Goal: Transaction & Acquisition: Book appointment/travel/reservation

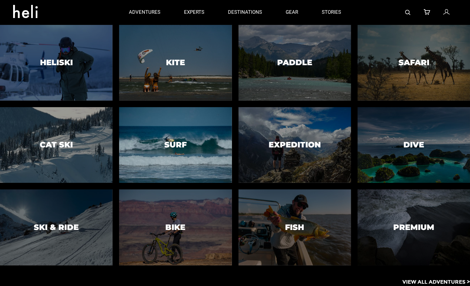
click at [150, 160] on div at bounding box center [175, 144] width 115 height 77
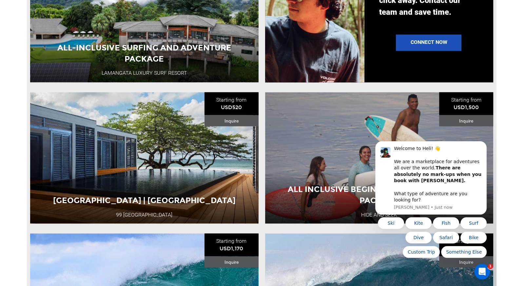
scroll to position [778, 0]
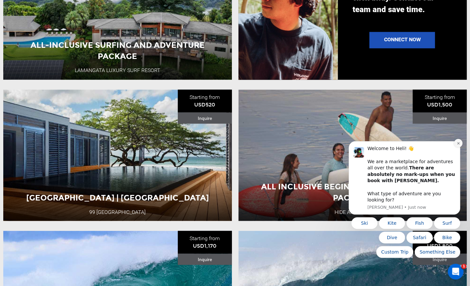
click at [450, 145] on icon "Dismiss notification" at bounding box center [458, 144] width 4 height 4
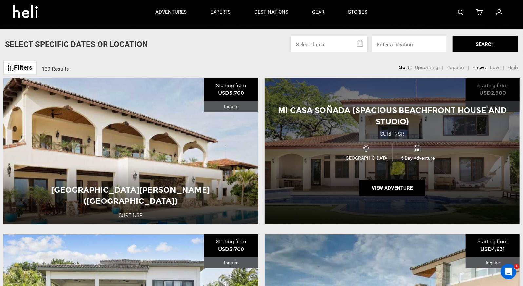
scroll to position [182, 0]
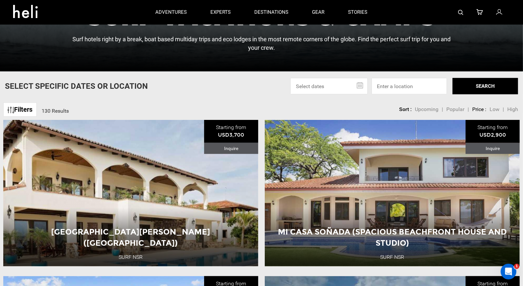
click at [19, 108] on link "Filters" at bounding box center [19, 110] width 33 height 14
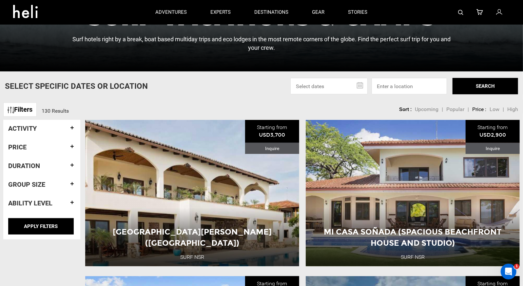
click at [52, 190] on div "Group size" at bounding box center [41, 184] width 67 height 17
click at [69, 183] on h4 "Group size" at bounding box center [41, 184] width 67 height 7
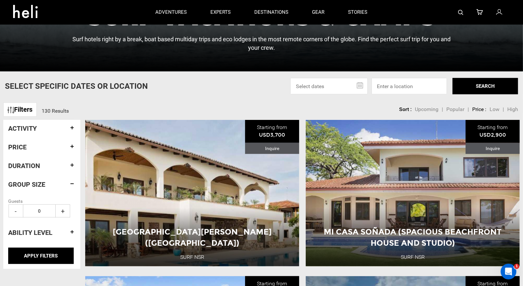
click at [48, 211] on input "0" at bounding box center [39, 211] width 33 height 13
type input "0"
type input "12"
click at [44, 253] on input "APPLY FILTERS" at bounding box center [41, 256] width 66 height 16
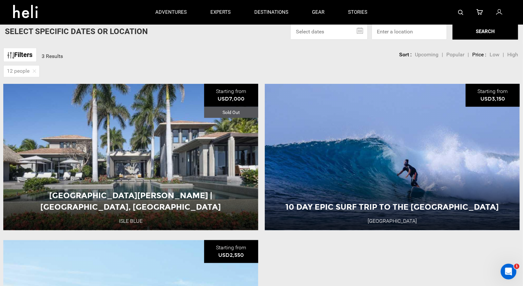
scroll to position [196, 0]
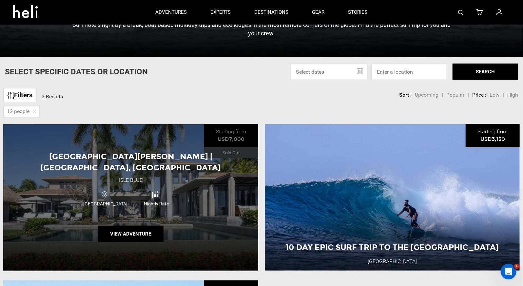
click at [135, 181] on div "[GEOGRAPHIC_DATA][PERSON_NAME] | [GEOGRAPHIC_DATA], [GEOGRAPHIC_DATA] [GEOGRAPH…" at bounding box center [130, 197] width 255 height 147
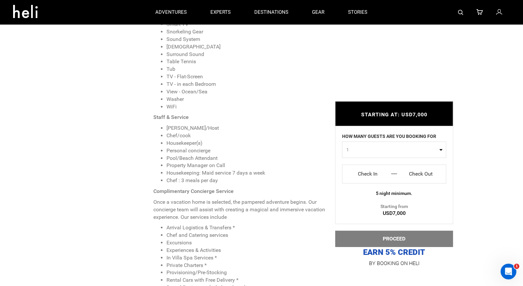
scroll to position [832, 0]
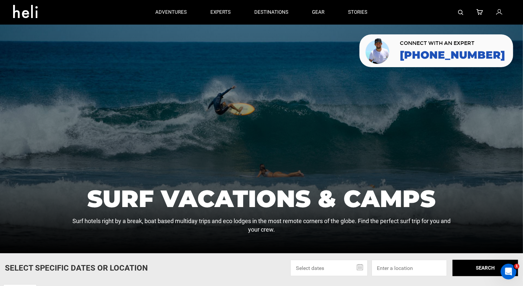
scroll to position [182, 0]
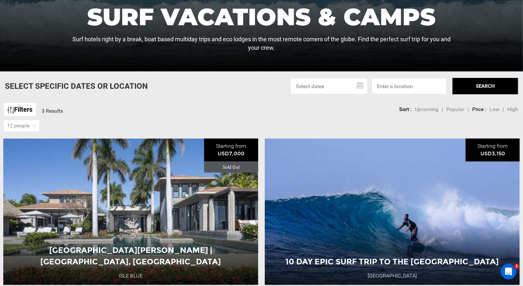
click at [36, 123] on div "12 people" at bounding box center [21, 126] width 36 height 12
click at [35, 126] on img at bounding box center [34, 125] width 3 height 3
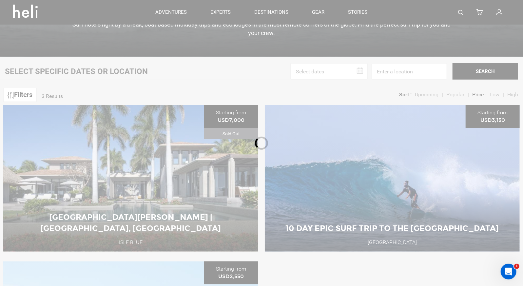
scroll to position [186, 0]
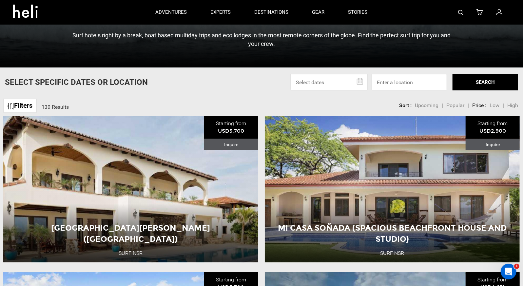
click at [20, 106] on link "Filters" at bounding box center [19, 106] width 33 height 14
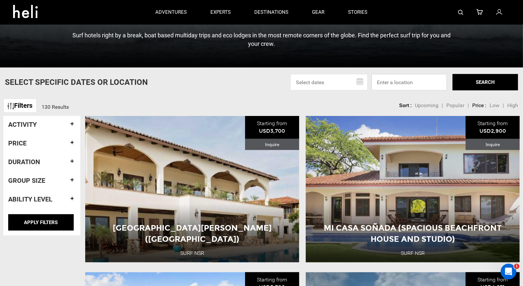
click at [402, 85] on input at bounding box center [409, 82] width 75 height 16
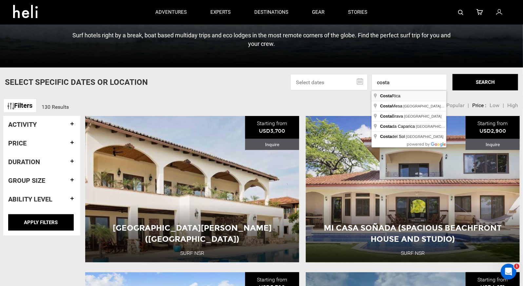
type input "[GEOGRAPHIC_DATA]"
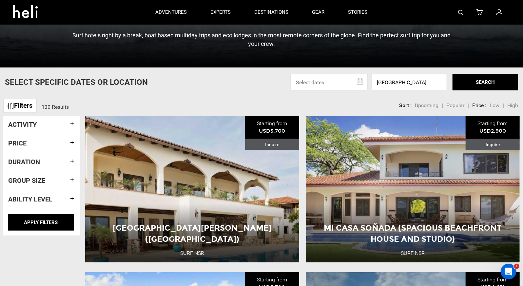
click at [450, 85] on button "SEARCH" at bounding box center [486, 82] width 66 height 16
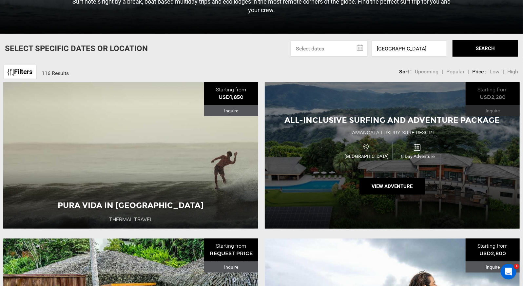
scroll to position [220, 0]
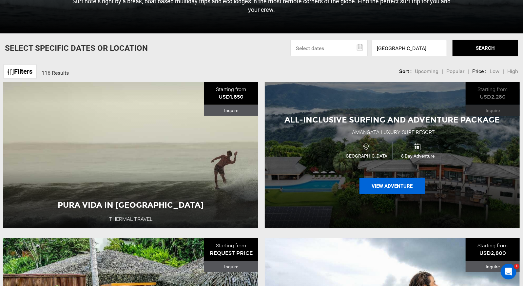
click at [394, 186] on button "View Adventure" at bounding box center [393, 186] width 66 height 16
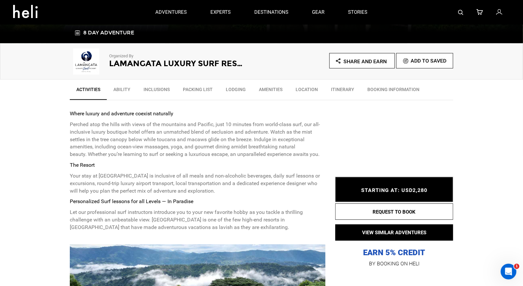
scroll to position [174, 0]
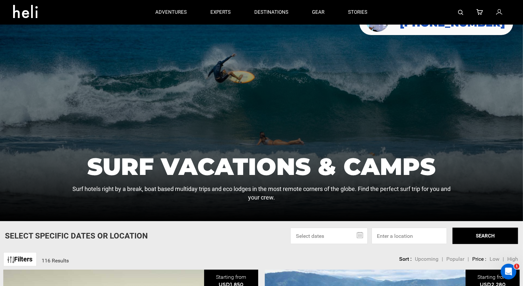
scroll to position [87, 0]
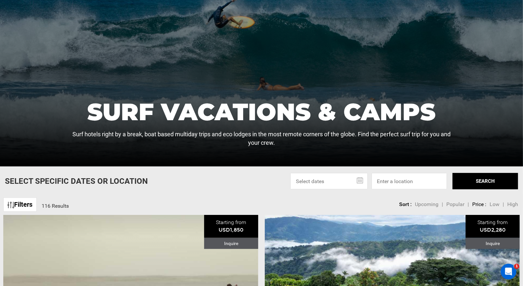
click at [450, 204] on span "High" at bounding box center [513, 204] width 11 height 6
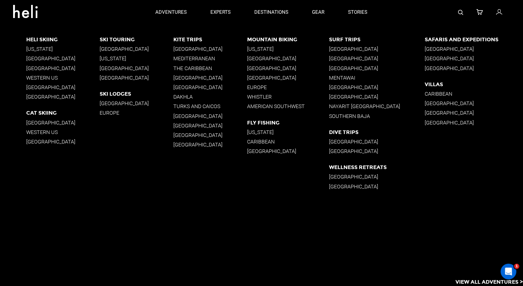
click at [354, 49] on p "[GEOGRAPHIC_DATA]" at bounding box center [378, 49] width 96 height 6
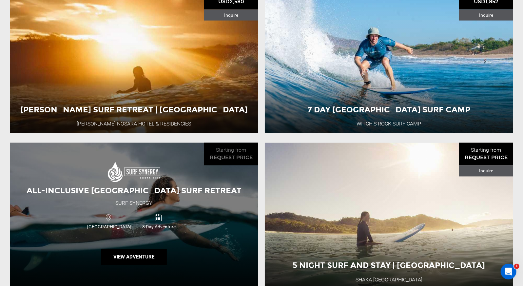
scroll to position [656, 0]
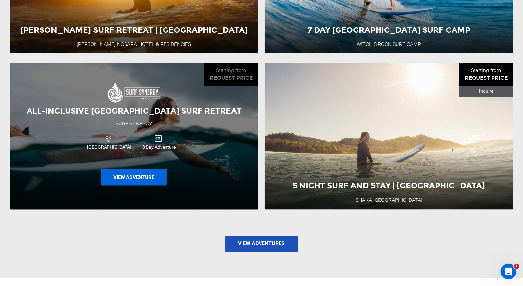
click at [142, 176] on button "View Adventure" at bounding box center [134, 178] width 66 height 16
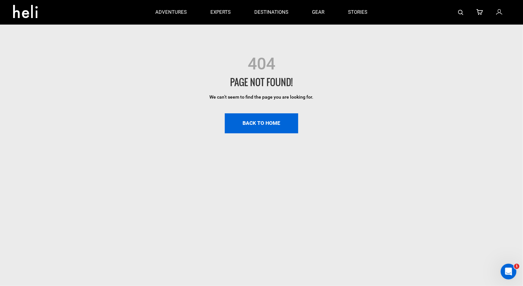
click at [252, 126] on link "BACK TO HOME" at bounding box center [261, 123] width 73 height 20
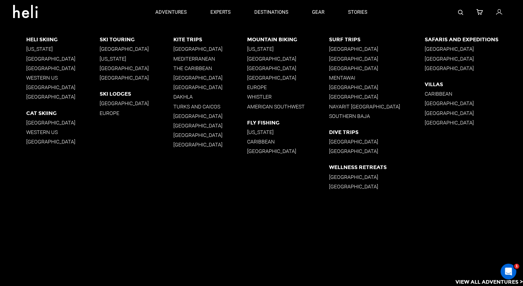
click at [352, 45] on div "Surf Trips [GEOGRAPHIC_DATA] [GEOGRAPHIC_DATA] [GEOGRAPHIC_DATA] [GEOGRAPHIC_DA…" at bounding box center [378, 79] width 96 height 86
click at [351, 53] on div "Surf Trips [GEOGRAPHIC_DATA] [GEOGRAPHIC_DATA] [GEOGRAPHIC_DATA] [GEOGRAPHIC_DA…" at bounding box center [378, 79] width 96 height 86
click at [351, 50] on p "[GEOGRAPHIC_DATA]" at bounding box center [378, 49] width 96 height 6
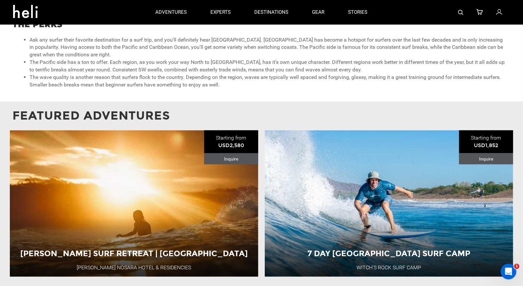
scroll to position [432, 0]
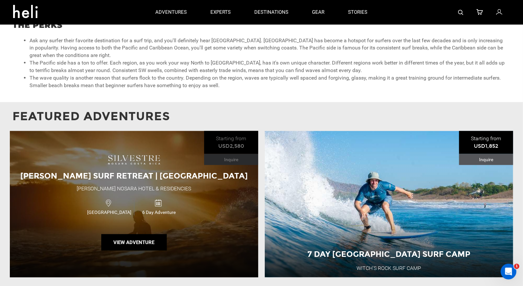
click at [155, 187] on div "[PERSON_NAME] Nosara Hotel & Residencies" at bounding box center [134, 189] width 114 height 8
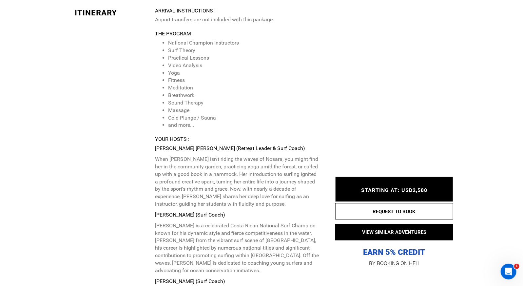
scroll to position [1526, 0]
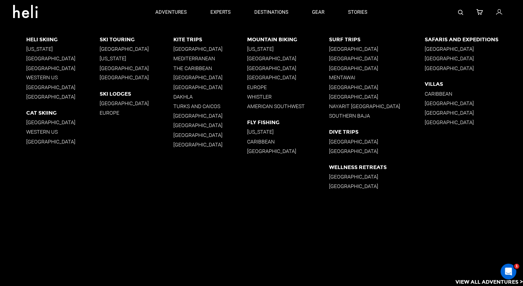
click at [349, 47] on p "[GEOGRAPHIC_DATA]" at bounding box center [378, 49] width 96 height 6
click at [348, 48] on p "[GEOGRAPHIC_DATA]" at bounding box center [378, 49] width 96 height 6
click at [349, 49] on p "[GEOGRAPHIC_DATA]" at bounding box center [378, 49] width 96 height 6
click at [351, 48] on p "[GEOGRAPHIC_DATA]" at bounding box center [378, 49] width 96 height 6
click at [450, 238] on app-destinations-list "Heli Skiing [US_STATE] [GEOGRAPHIC_DATA] [GEOGRAPHIC_DATA] Western [GEOGRAPHIC_…" at bounding box center [261, 156] width 523 height 262
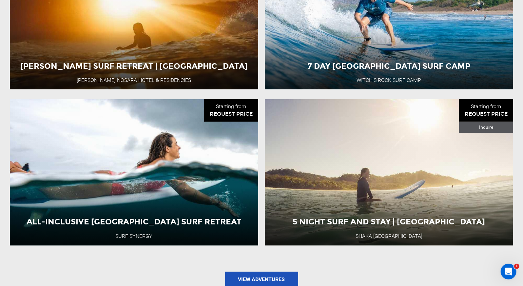
scroll to position [673, 0]
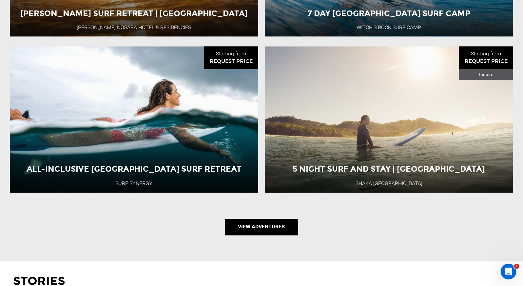
click at [261, 229] on link "View Adventures" at bounding box center [261, 227] width 73 height 16
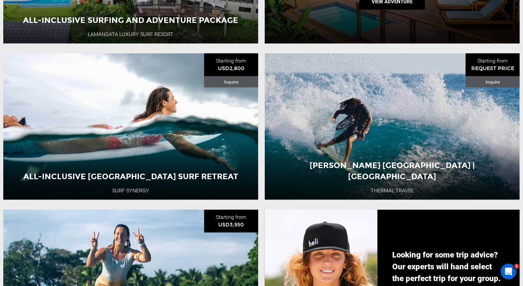
scroll to position [389, 0]
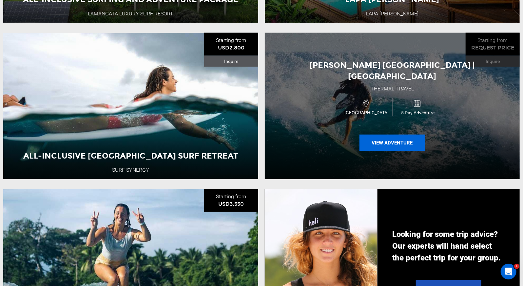
click at [390, 135] on button "View Adventure" at bounding box center [393, 143] width 66 height 16
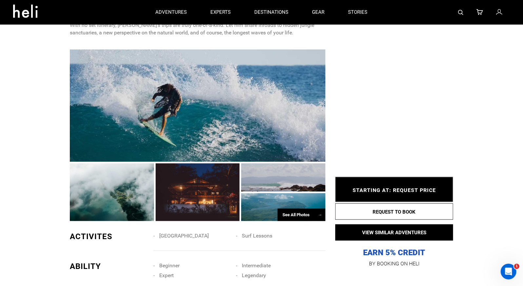
scroll to position [382, 0]
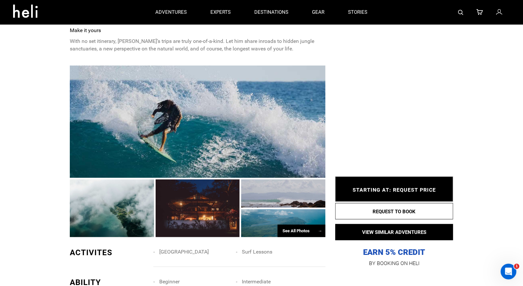
click at [293, 225] on div "See All Photos →" at bounding box center [302, 231] width 48 height 13
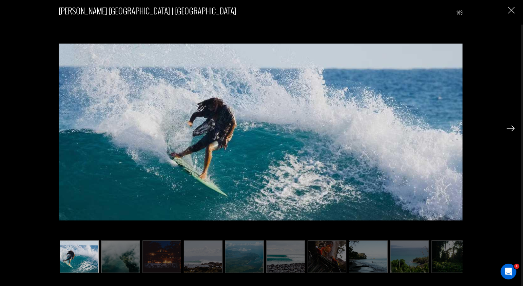
scroll to position [555, 0]
click at [450, 129] on img at bounding box center [511, 129] width 8 height 6
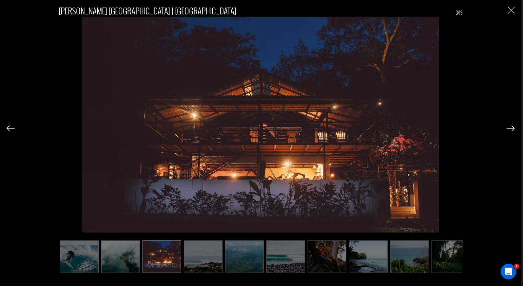
click at [450, 129] on img at bounding box center [511, 129] width 8 height 6
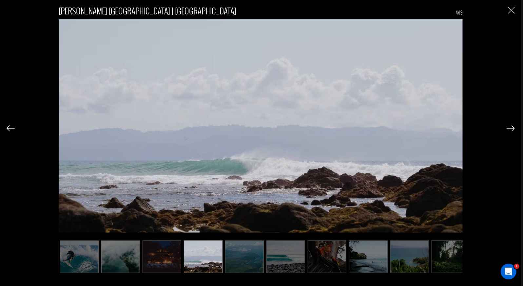
click at [450, 129] on img at bounding box center [511, 129] width 8 height 6
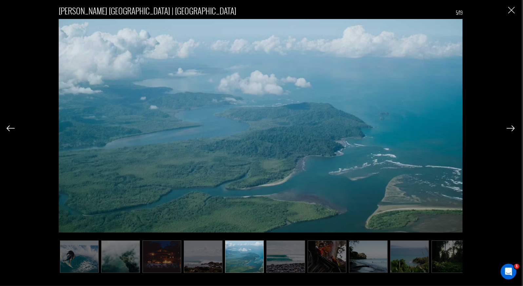
click at [450, 129] on img at bounding box center [511, 129] width 8 height 6
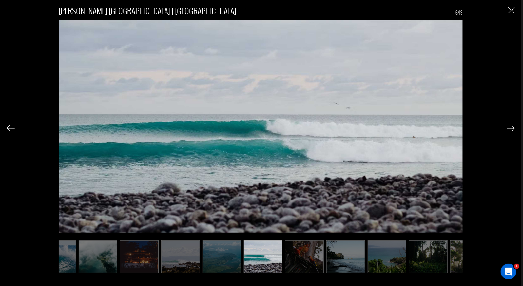
click at [450, 129] on img at bounding box center [511, 129] width 8 height 6
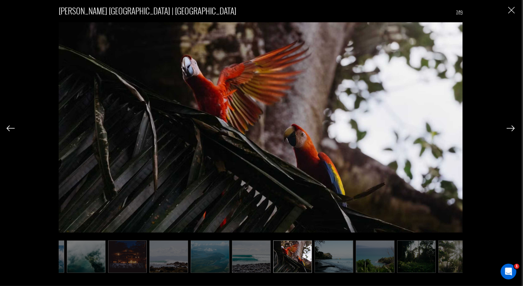
click at [450, 129] on img at bounding box center [511, 129] width 8 height 6
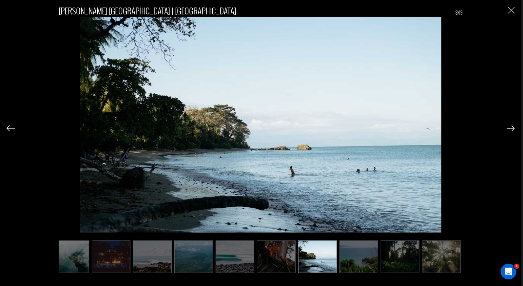
click at [450, 129] on img at bounding box center [511, 129] width 8 height 6
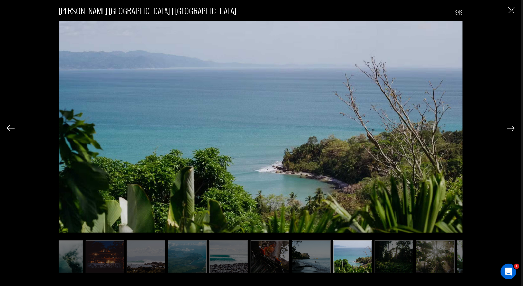
click at [450, 129] on img at bounding box center [511, 129] width 8 height 6
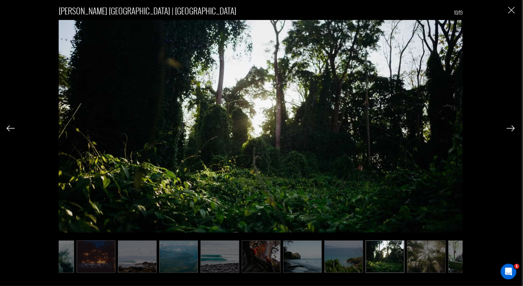
click at [450, 129] on img at bounding box center [511, 129] width 8 height 6
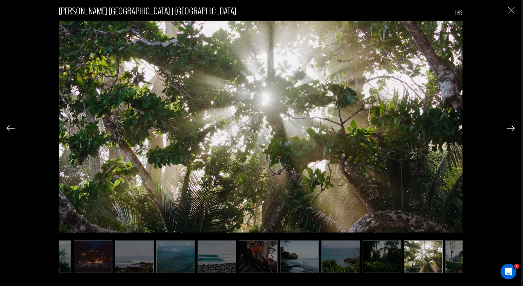
click at [450, 129] on img at bounding box center [511, 129] width 8 height 6
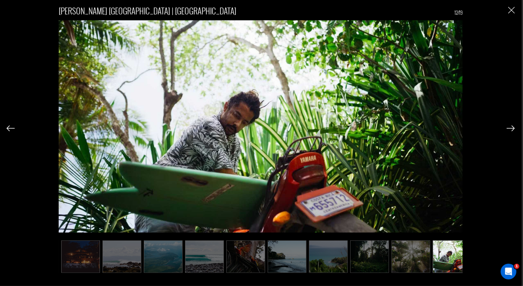
click at [450, 129] on img at bounding box center [511, 129] width 8 height 6
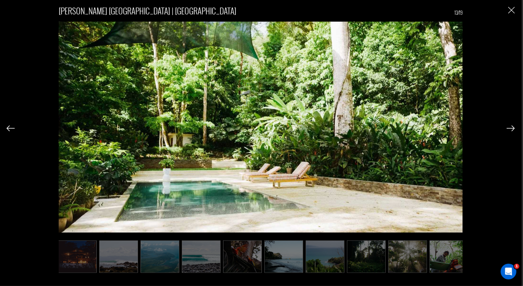
click at [450, 129] on img at bounding box center [511, 129] width 8 height 6
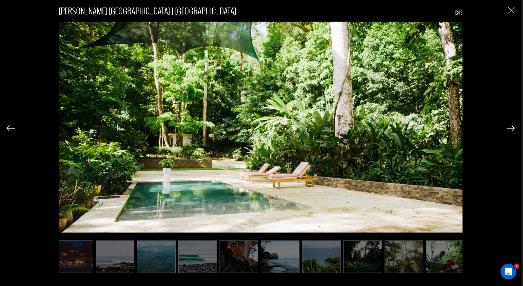
click at [450, 129] on img at bounding box center [511, 129] width 8 height 6
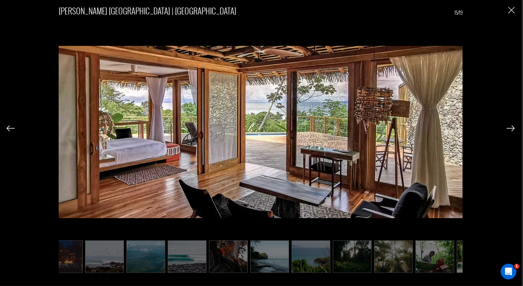
click at [450, 129] on img at bounding box center [511, 129] width 8 height 6
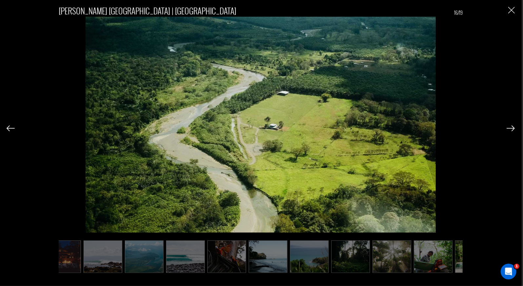
click at [450, 129] on img at bounding box center [511, 129] width 8 height 6
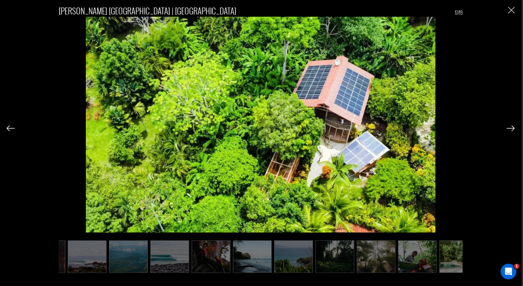
click at [450, 129] on img at bounding box center [511, 129] width 8 height 6
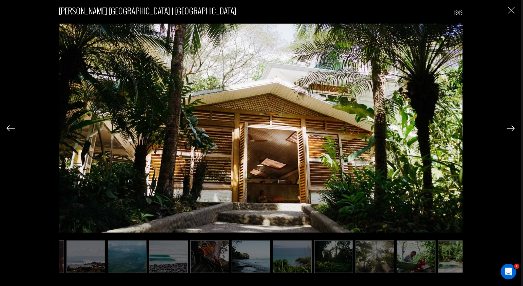
click at [450, 129] on img at bounding box center [511, 129] width 8 height 6
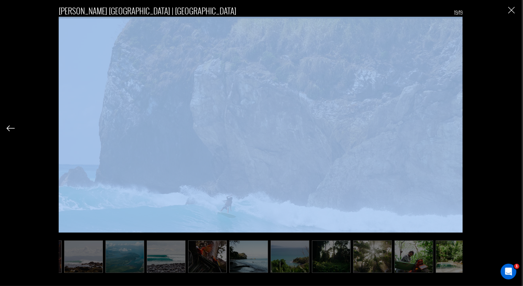
click at [450, 129] on div "[PERSON_NAME] [GEOGRAPHIC_DATA] | [GEOGRAPHIC_DATA] 19/19" at bounding box center [261, 136] width 509 height 272
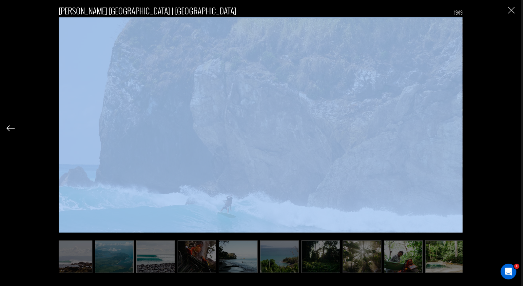
click at [450, 129] on div "[PERSON_NAME] [GEOGRAPHIC_DATA] | [GEOGRAPHIC_DATA] 19/19" at bounding box center [261, 136] width 509 height 272
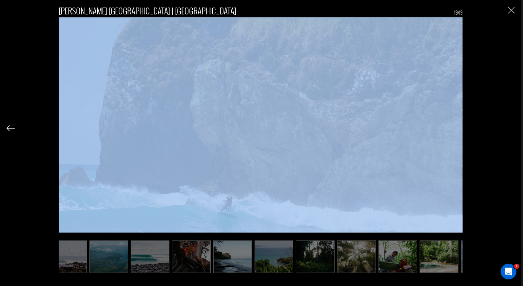
click at [450, 9] on img "Close" at bounding box center [512, 10] width 7 height 7
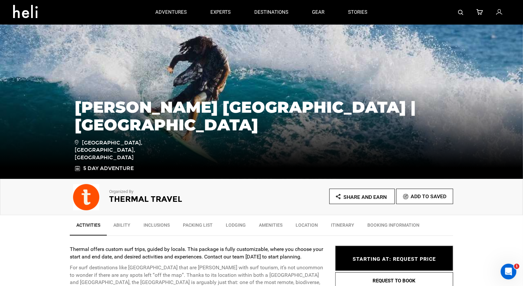
scroll to position [0, 0]
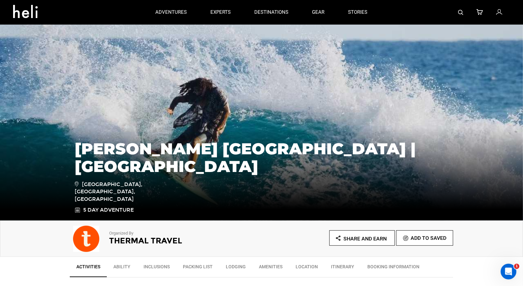
type input "Surf"
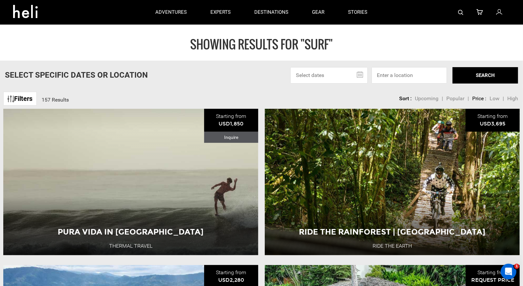
click at [25, 96] on link "Filters" at bounding box center [19, 99] width 33 height 14
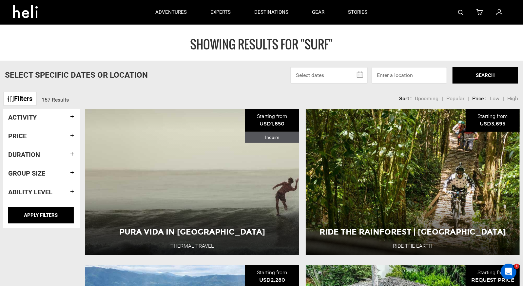
click at [48, 155] on h4 "Duration" at bounding box center [41, 154] width 67 height 7
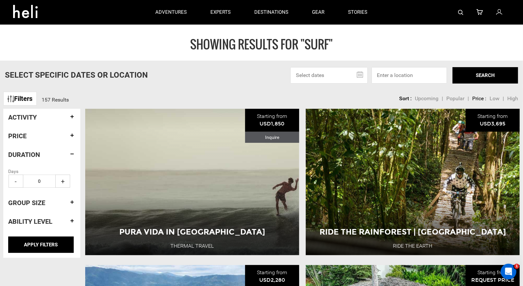
click at [48, 155] on h4 "Duration" at bounding box center [41, 154] width 67 height 7
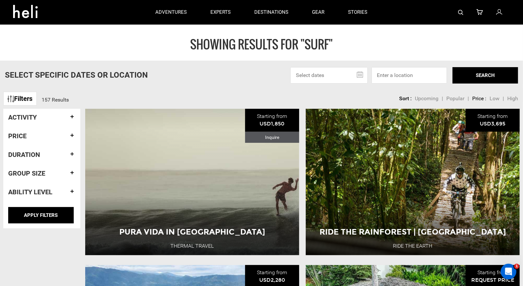
click at [52, 124] on div "Activity" at bounding box center [41, 117] width 67 height 17
click at [52, 115] on h4 "Activity" at bounding box center [41, 117] width 67 height 7
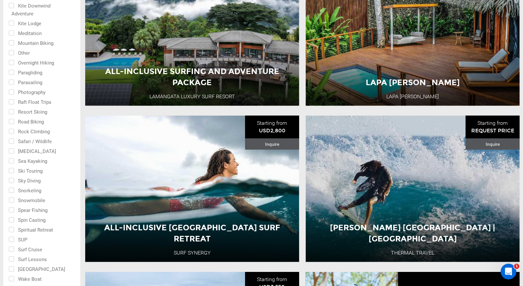
scroll to position [333, 0]
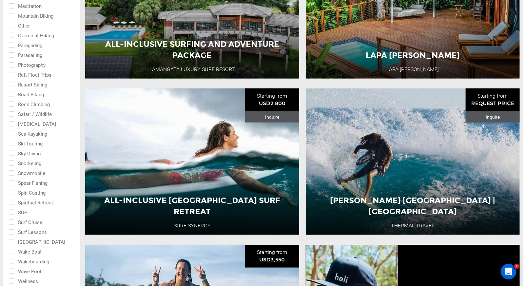
click at [10, 244] on input "checkbox" at bounding box center [37, 242] width 57 height 10
checkbox input "true"
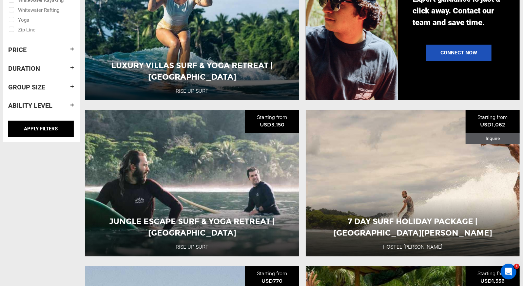
scroll to position [688, 0]
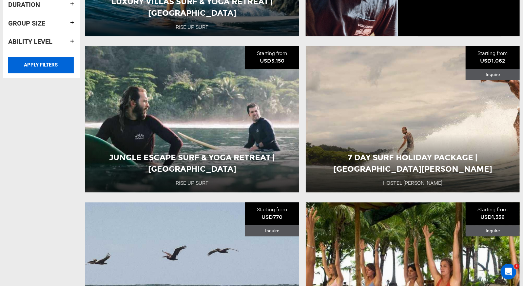
click at [46, 67] on input "APPLY FILTERS" at bounding box center [41, 65] width 66 height 16
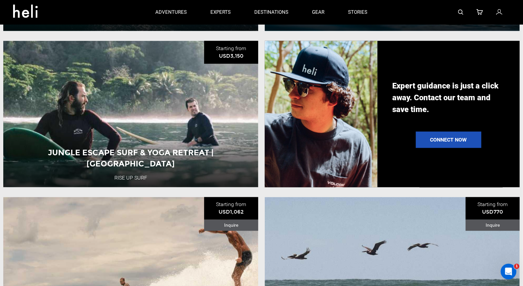
scroll to position [544, 0]
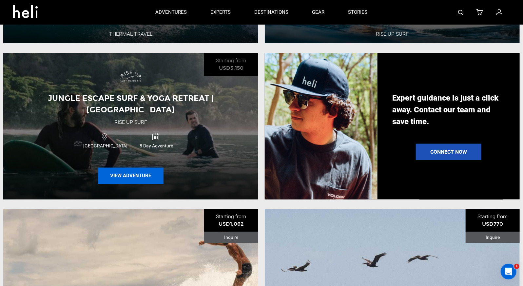
click at [132, 172] on button "View Adventure" at bounding box center [131, 176] width 66 height 16
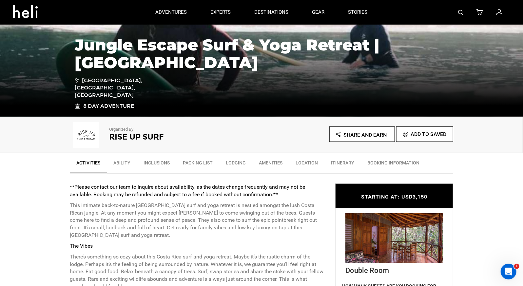
scroll to position [126, 0]
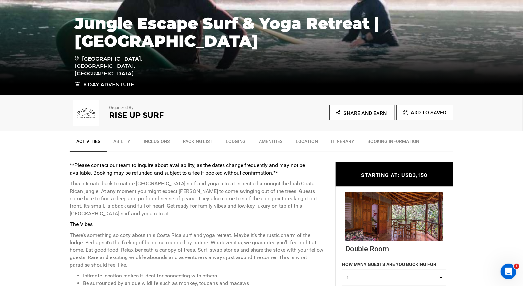
click at [237, 142] on link "Lodging" at bounding box center [235, 143] width 33 height 16
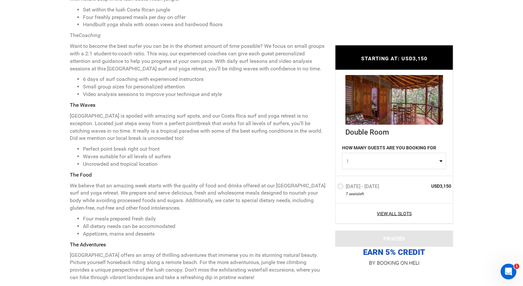
scroll to position [519, 0]
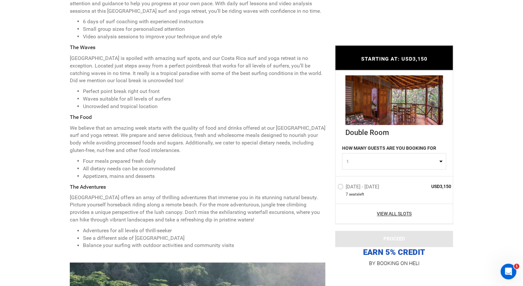
click at [360, 156] on button "1" at bounding box center [394, 161] width 104 height 16
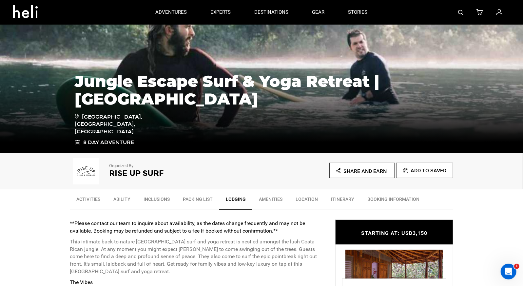
scroll to position [46, 0]
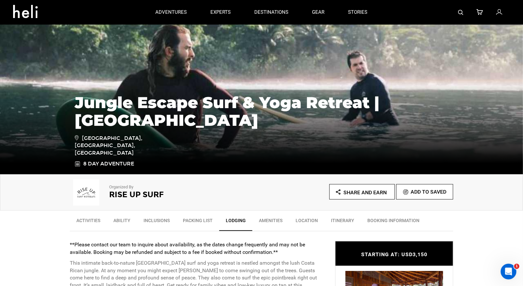
click at [174, 241] on p "**Please contact our team to inquire about availability, as the dates change fr…" at bounding box center [198, 248] width 256 height 15
click at [304, 219] on link "Location" at bounding box center [306, 222] width 35 height 16
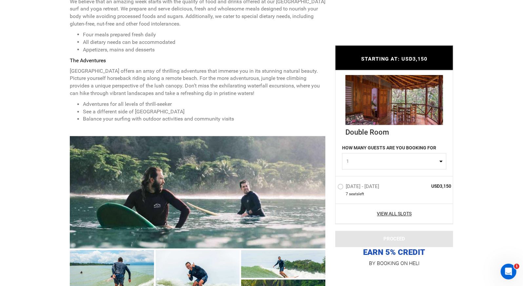
scroll to position [738, 0]
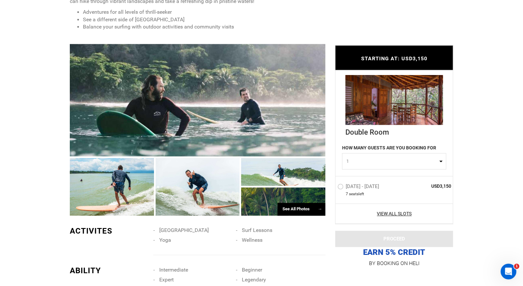
click at [289, 203] on div "See All Photos →" at bounding box center [302, 209] width 48 height 13
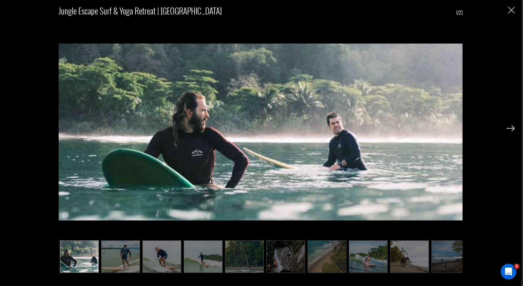
scroll to position [996, 0]
click at [2, 90] on div "Jungle Escape Surf & Yoga Retreat | [GEOGRAPHIC_DATA] 1/23" at bounding box center [261, 143] width 522 height 286
click at [450, 11] on img "Close" at bounding box center [512, 10] width 7 height 7
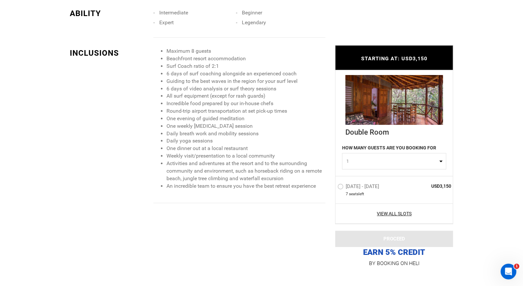
type input "Surf"
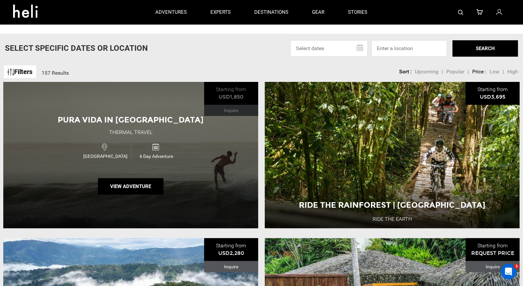
scroll to position [3, 0]
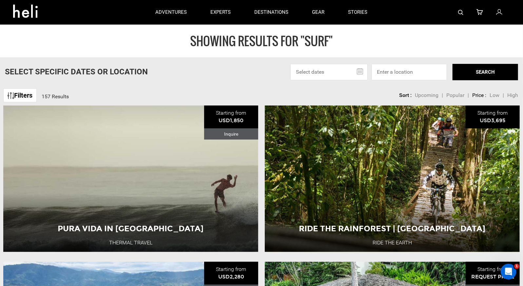
click at [29, 94] on link "Filters" at bounding box center [19, 96] width 33 height 14
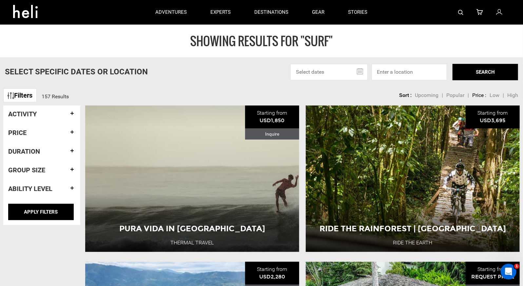
click at [42, 111] on h4 "Activity" at bounding box center [41, 114] width 67 height 7
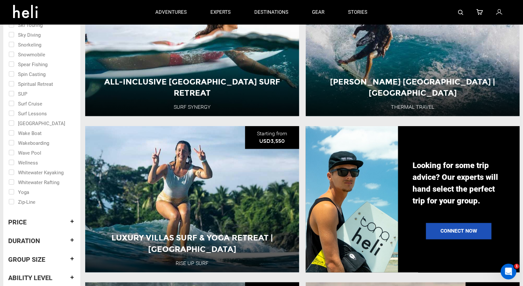
scroll to position [442, 0]
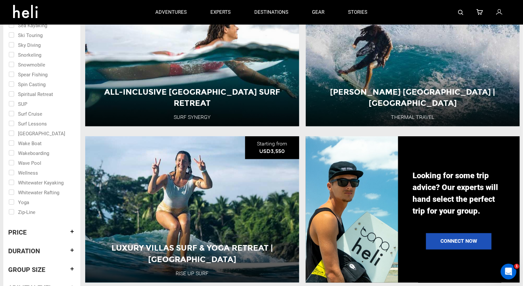
click at [27, 134] on input "checkbox" at bounding box center [37, 133] width 57 height 10
checkbox input "true"
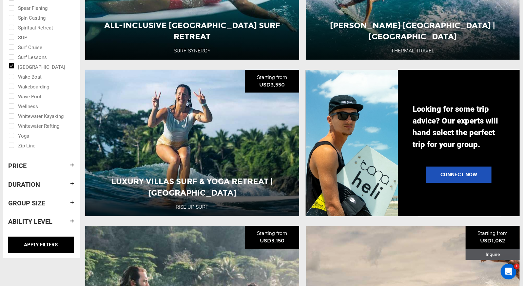
scroll to position [527, 0]
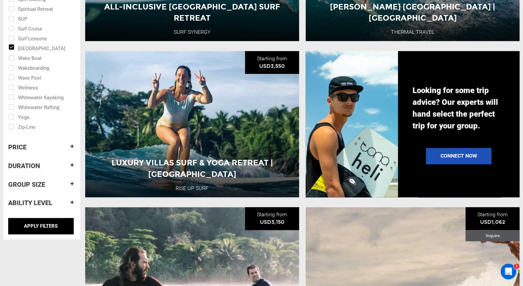
click at [37, 184] on h4 "Group size" at bounding box center [41, 184] width 67 height 7
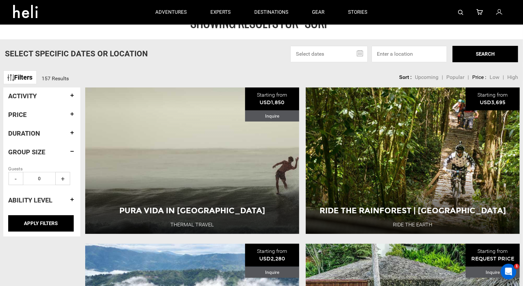
scroll to position [13, 0]
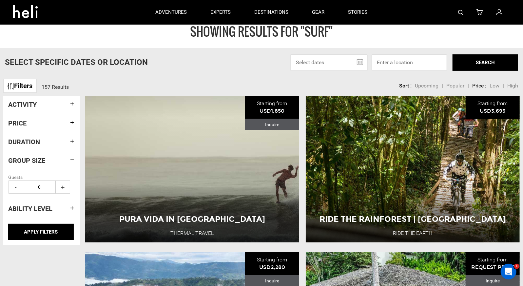
click at [48, 187] on input "0" at bounding box center [39, 187] width 33 height 13
type input "10"
click at [42, 233] on input "APPLY FILTERS" at bounding box center [41, 232] width 66 height 16
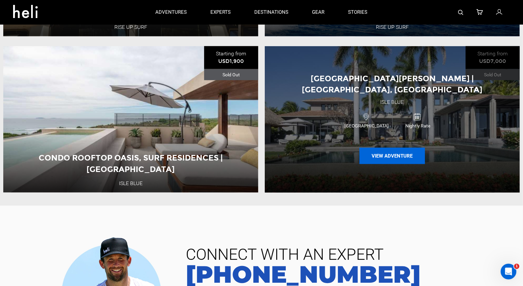
scroll to position [394, 0]
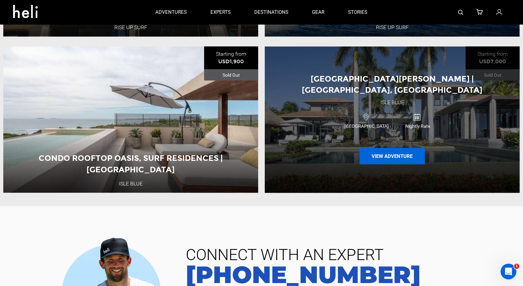
click at [383, 152] on button "View Adventure" at bounding box center [393, 156] width 66 height 16
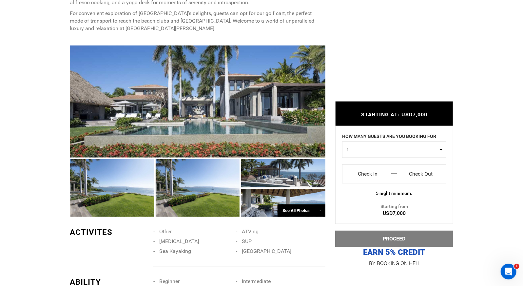
scroll to position [392, 0]
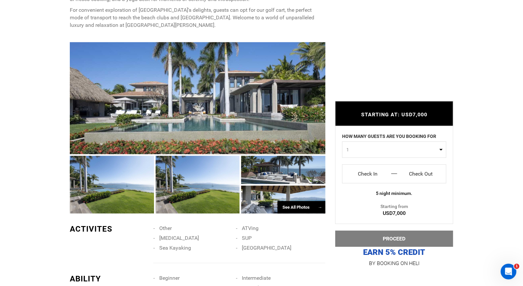
click at [281, 173] on div at bounding box center [283, 170] width 84 height 28
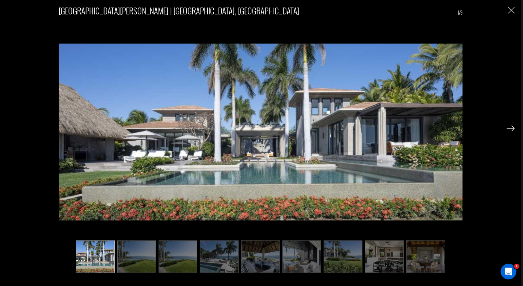
click at [450, 128] on img at bounding box center [511, 129] width 8 height 6
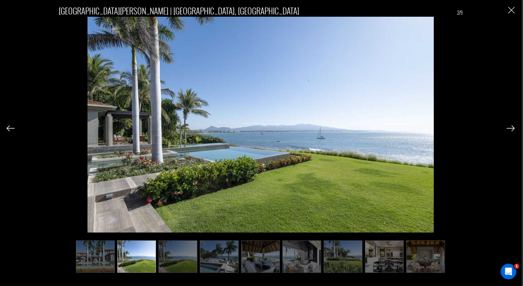
click at [450, 128] on img at bounding box center [511, 129] width 8 height 6
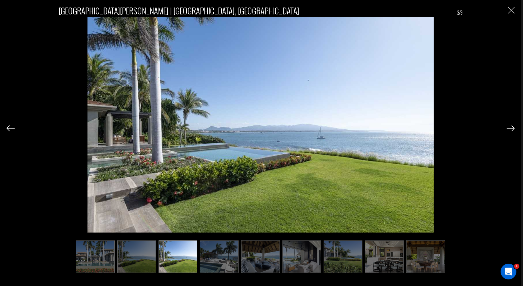
click at [450, 128] on img at bounding box center [511, 129] width 8 height 6
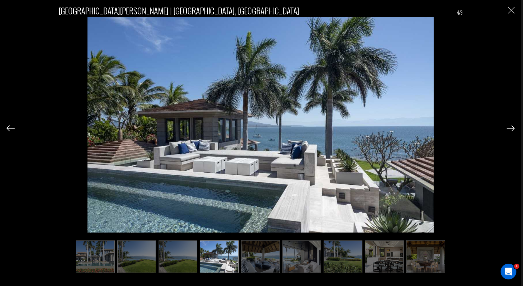
click at [450, 128] on img at bounding box center [511, 129] width 8 height 6
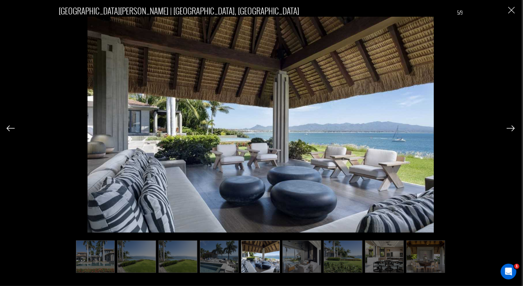
click at [450, 128] on img at bounding box center [511, 129] width 8 height 6
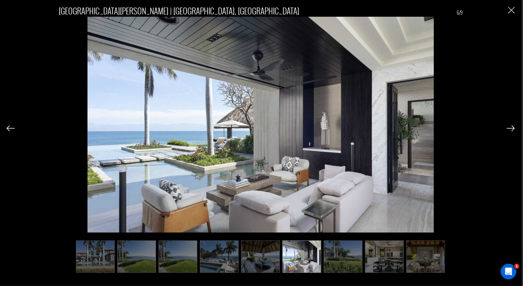
click at [450, 128] on img at bounding box center [511, 129] width 8 height 6
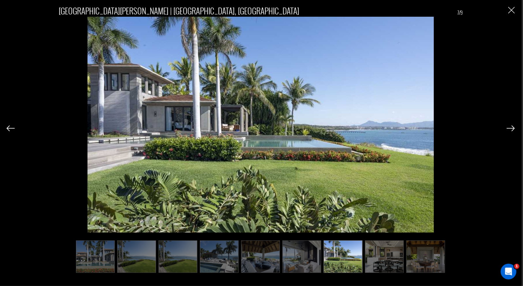
click at [450, 128] on img at bounding box center [511, 129] width 8 height 6
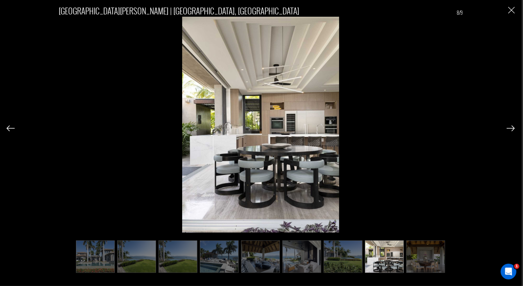
click at [450, 128] on img at bounding box center [511, 129] width 8 height 6
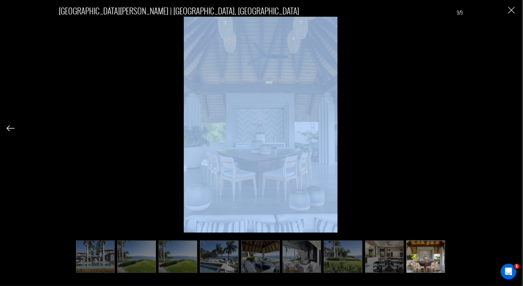
click at [450, 128] on div "[GEOGRAPHIC_DATA][PERSON_NAME] | [GEOGRAPHIC_DATA], [GEOGRAPHIC_DATA] 9/9" at bounding box center [261, 136] width 509 height 272
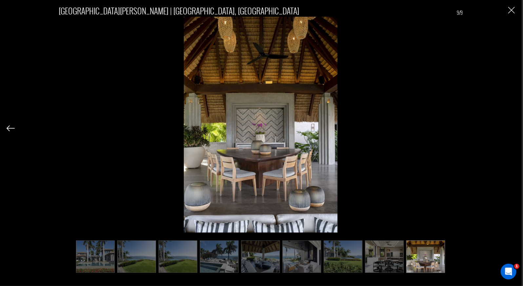
click at [450, 12] on div "[GEOGRAPHIC_DATA][PERSON_NAME] | [GEOGRAPHIC_DATA], [GEOGRAPHIC_DATA] 9/9" at bounding box center [261, 143] width 522 height 286
click at [450, 13] on img "Close" at bounding box center [512, 10] width 7 height 7
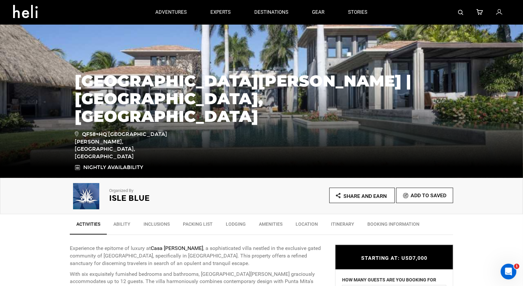
scroll to position [66, 0]
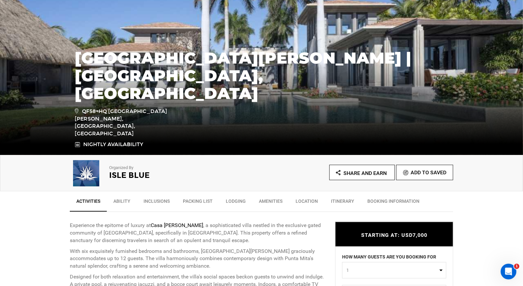
click at [77, 102] on h1 "[GEOGRAPHIC_DATA][PERSON_NAME] | [GEOGRAPHIC_DATA], [GEOGRAPHIC_DATA]" at bounding box center [262, 75] width 374 height 53
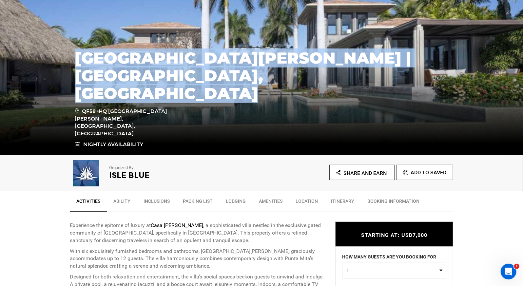
click at [77, 102] on h1 "[GEOGRAPHIC_DATA][PERSON_NAME] | [GEOGRAPHIC_DATA], [GEOGRAPHIC_DATA]" at bounding box center [262, 75] width 374 height 53
copy div "[GEOGRAPHIC_DATA][PERSON_NAME] | [GEOGRAPHIC_DATA], [GEOGRAPHIC_DATA]"
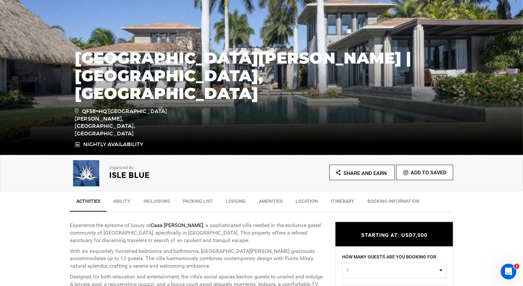
click at [221, 255] on p "With six exquisitely furnished bedrooms and bathrooms, [GEOGRAPHIC_DATA][PERSON…" at bounding box center [198, 259] width 256 height 23
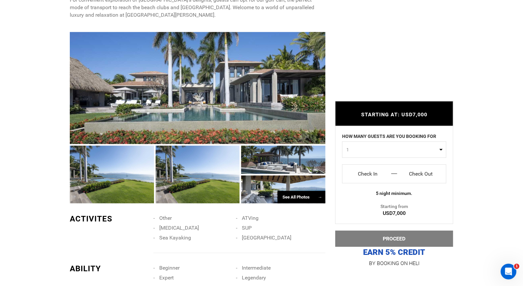
scroll to position [473, 0]
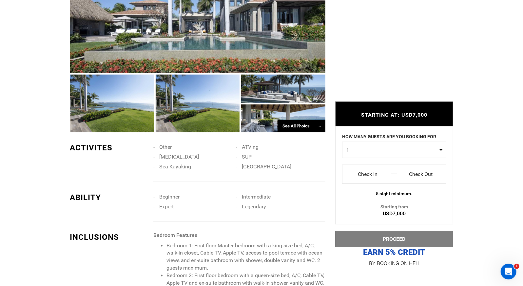
type input "Surf"
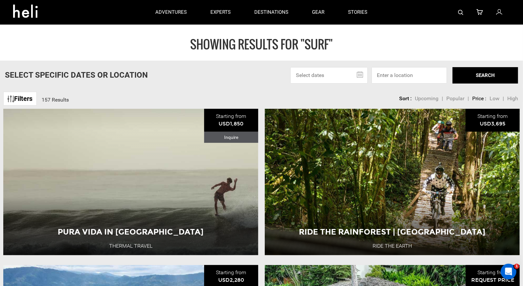
click at [29, 101] on link "Filters" at bounding box center [19, 99] width 33 height 14
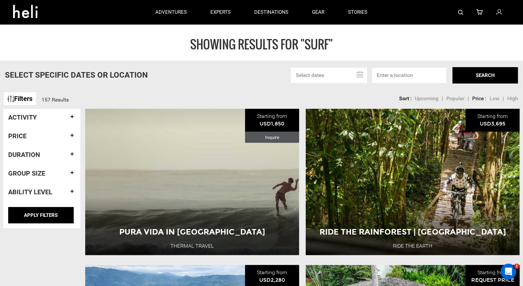
click at [44, 176] on h4 "Group size" at bounding box center [41, 173] width 67 height 7
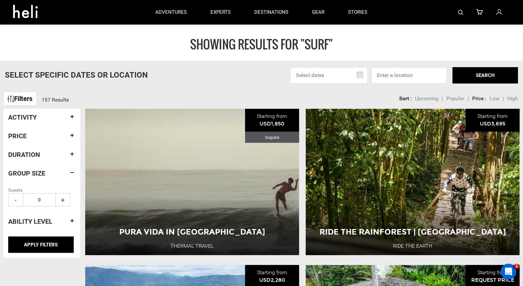
click at [41, 200] on input "0" at bounding box center [39, 199] width 33 height 13
type input "10"
click at [40, 119] on h4 "Activity" at bounding box center [41, 117] width 67 height 7
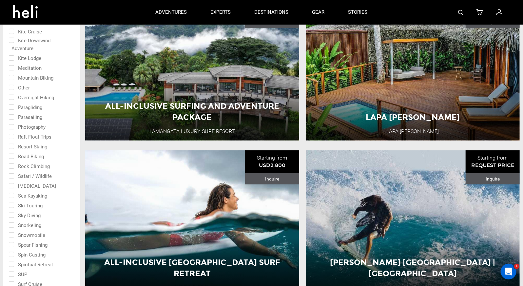
scroll to position [509, 0]
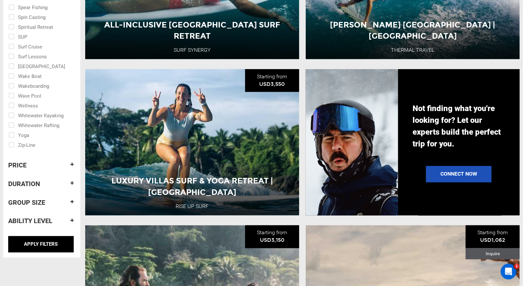
click at [18, 66] on input "checkbox" at bounding box center [37, 66] width 57 height 10
checkbox input "true"
click at [34, 244] on input "APPLY FILTERS" at bounding box center [41, 244] width 66 height 16
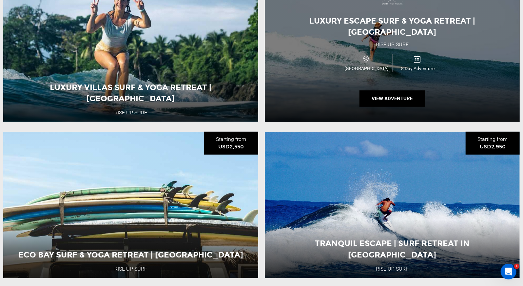
scroll to position [169, 0]
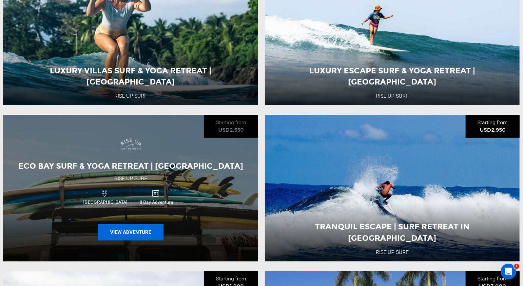
click at [136, 230] on button "View Adventure" at bounding box center [131, 232] width 66 height 16
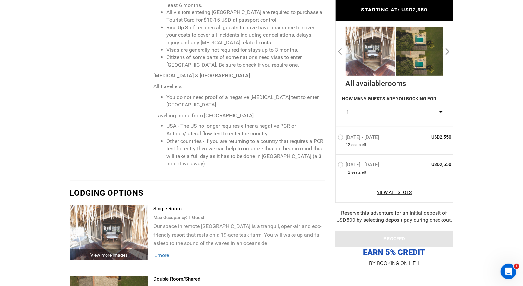
scroll to position [1777, 0]
